Goal: Navigation & Orientation: Find specific page/section

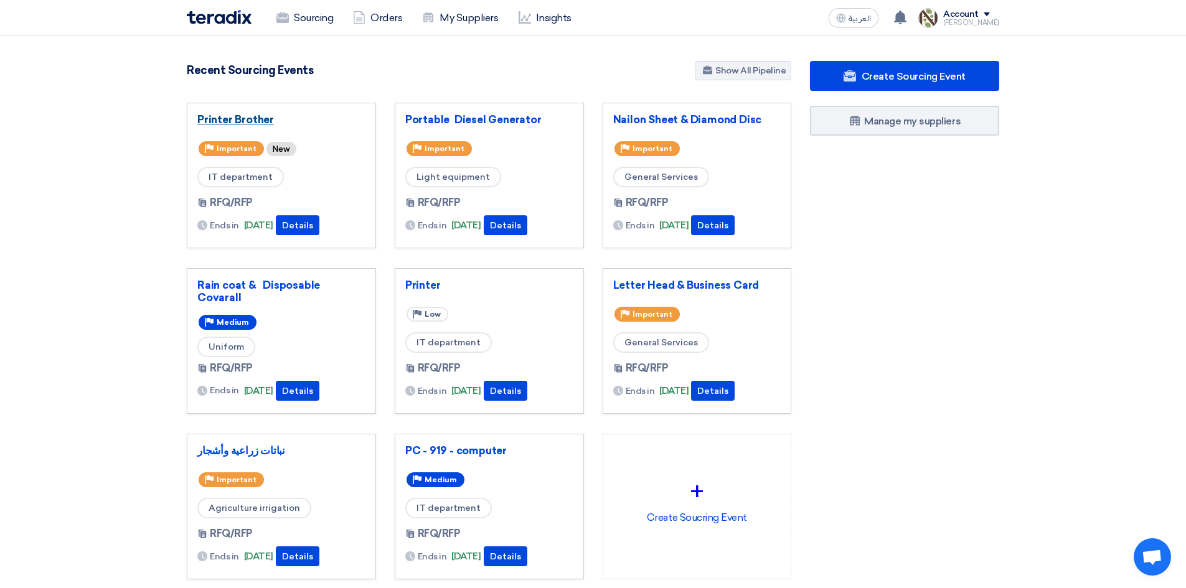
click at [314, 125] on link "Printer Brother" at bounding box center [281, 119] width 168 height 12
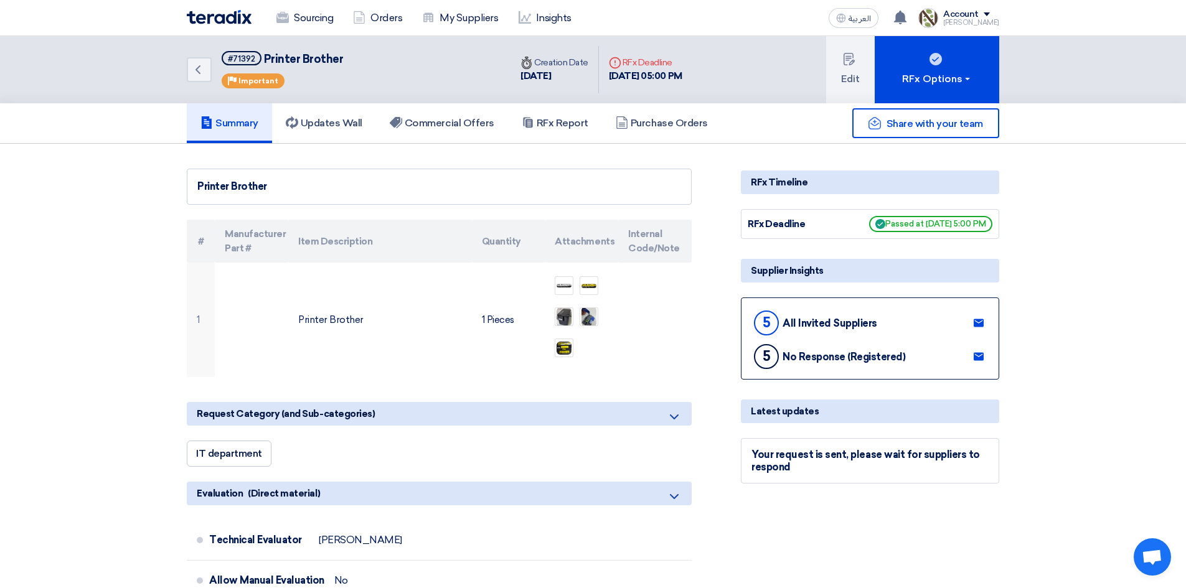
click at [243, 24] on img at bounding box center [219, 17] width 65 height 14
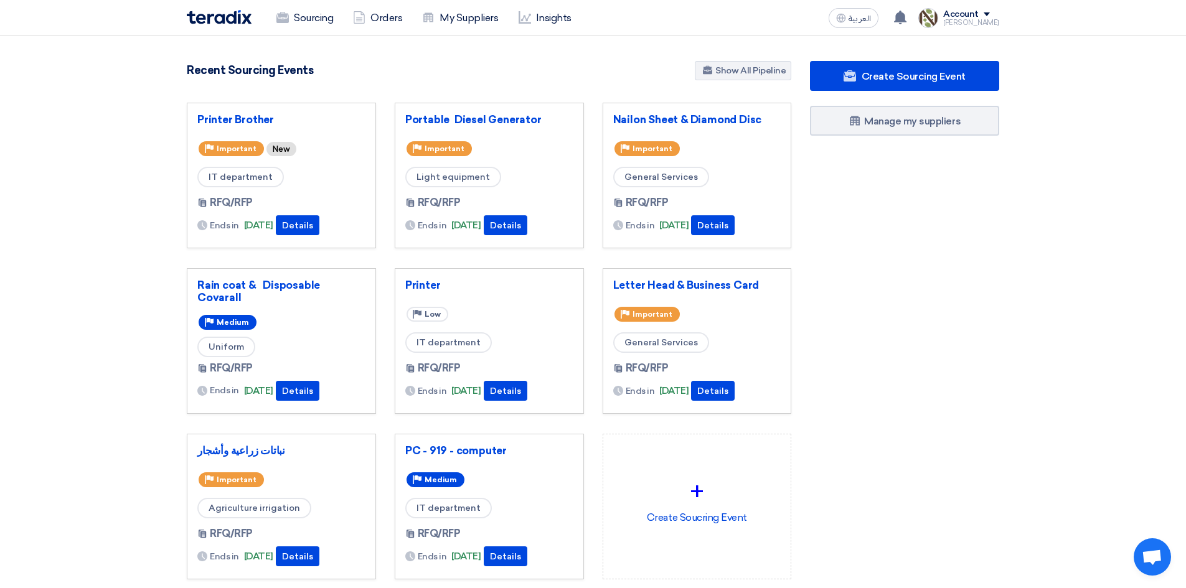
click at [531, 138] on div "Portable Diesel Generator Priority Important Light equipment RFQ/RFP Ends in [D…" at bounding box center [489, 175] width 168 height 125
click at [519, 227] on button "Details" at bounding box center [506, 225] width 44 height 20
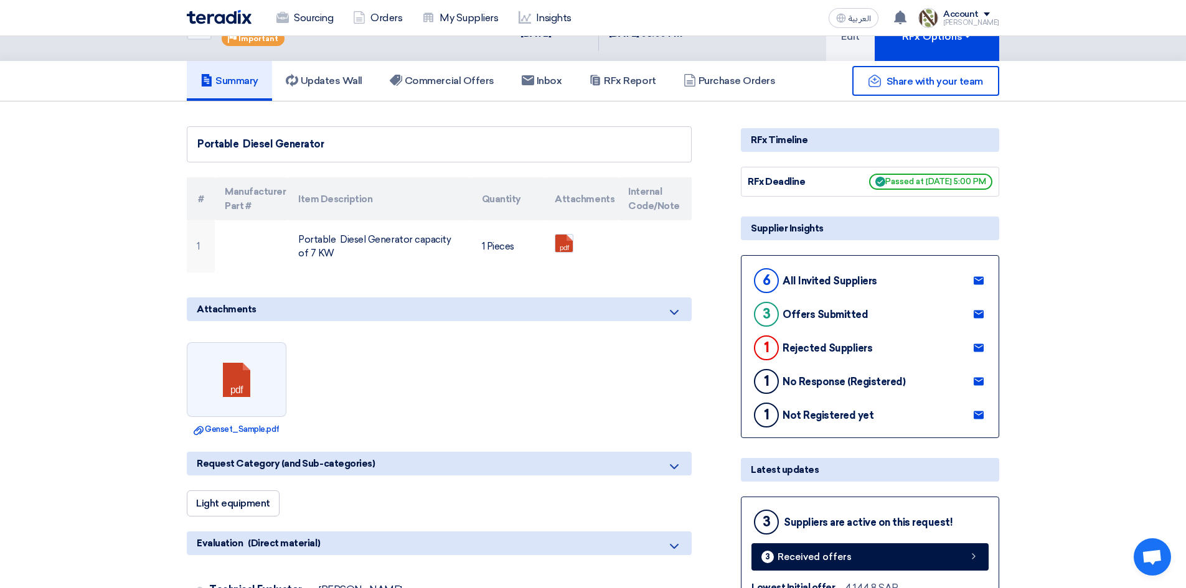
scroll to position [62, 0]
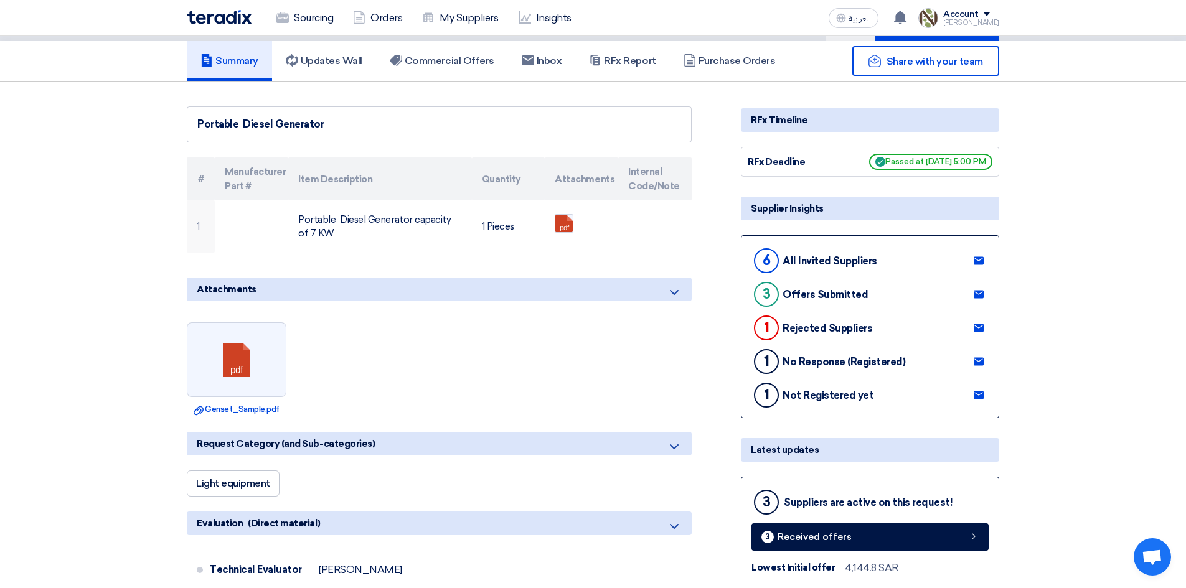
click at [231, 12] on img at bounding box center [219, 17] width 65 height 14
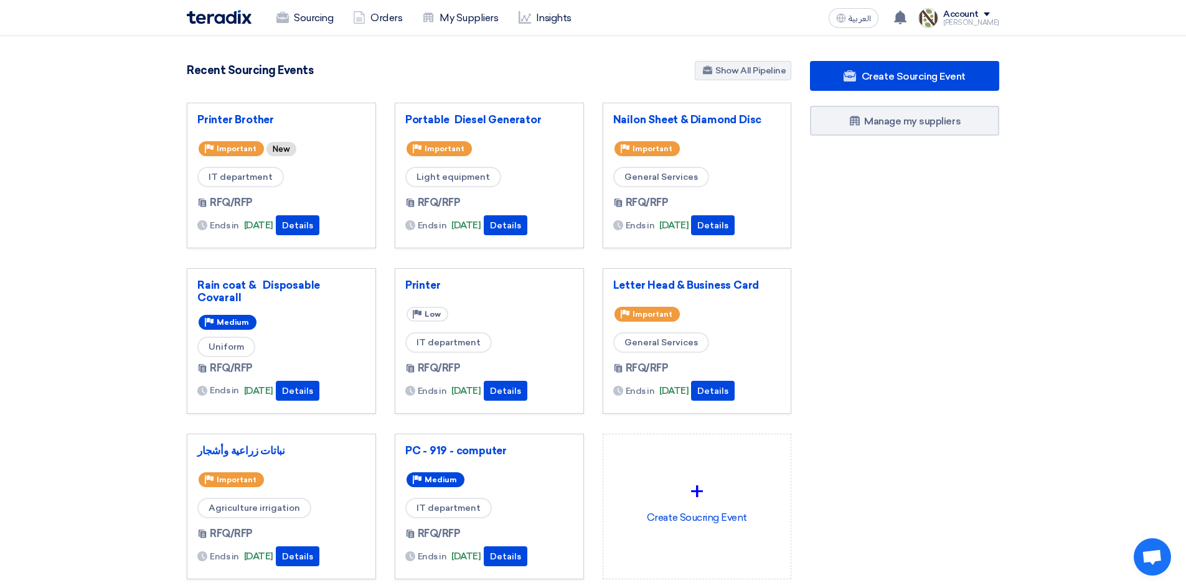
click at [529, 310] on div "Priority Low" at bounding box center [489, 315] width 168 height 20
click at [508, 385] on button "Details" at bounding box center [506, 391] width 44 height 20
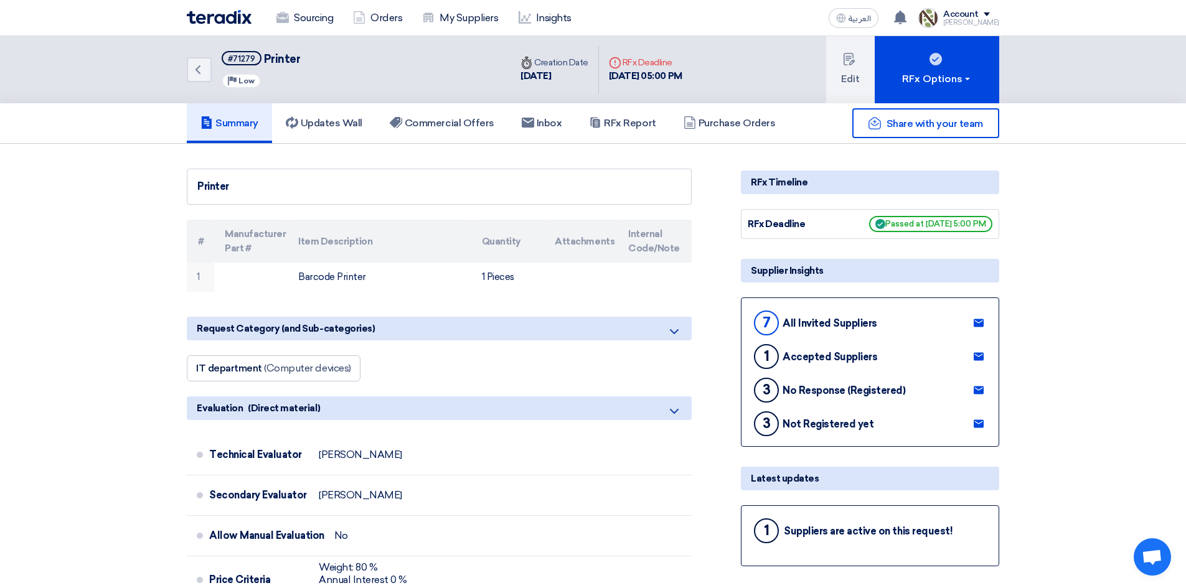
drag, startPoint x: 925, startPoint y: 314, endPoint x: 930, endPoint y: 430, distance: 115.9
click at [930, 430] on div "7 All Invited Suppliers 1 Accepted Suppliers 3 No Response (Registered) 3 Not R…" at bounding box center [870, 372] width 258 height 149
drag, startPoint x: 516, startPoint y: 78, endPoint x: 579, endPoint y: 77, distance: 63.5
click at [579, 77] on div "Time Creation Date [DATE]" at bounding box center [555, 69] width 88 height 47
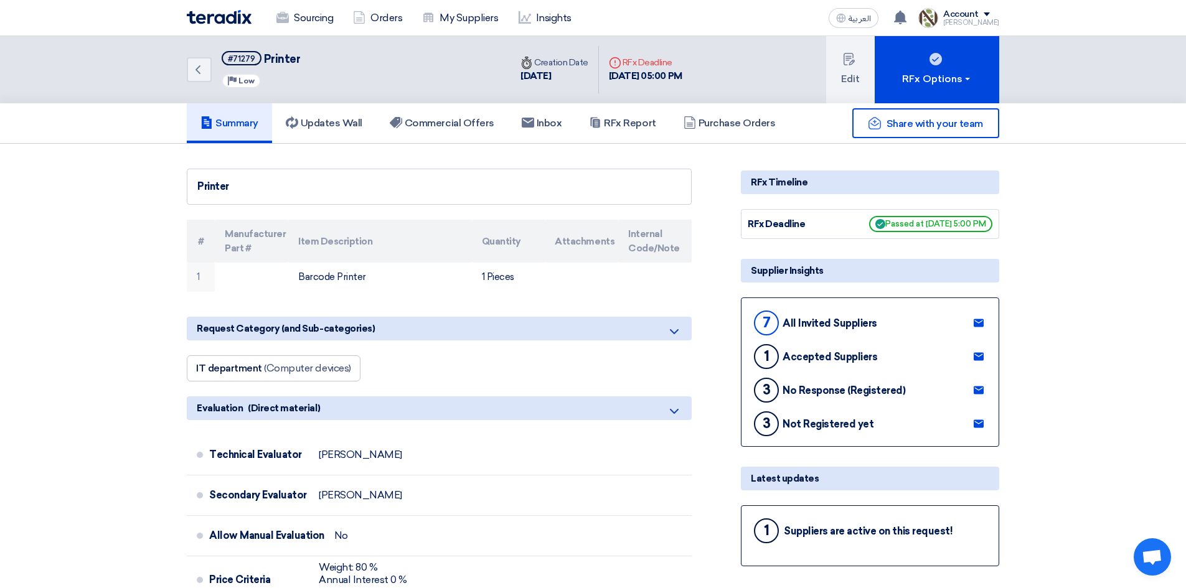
click at [202, 20] on img at bounding box center [219, 17] width 65 height 14
